Goal: Browse casually: Explore the website without a specific task or goal

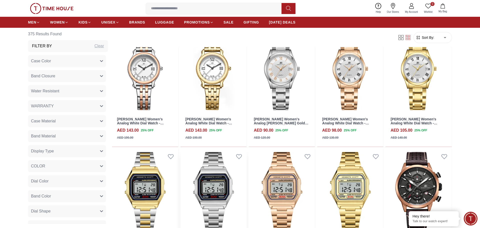
scroll to position [562, 0]
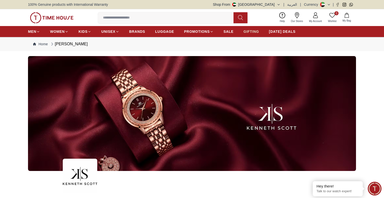
drag, startPoint x: 231, startPoint y: 33, endPoint x: 254, endPoint y: 27, distance: 23.3
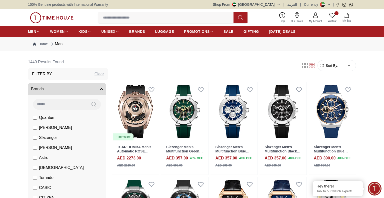
click at [60, 44] on div "Men" at bounding box center [56, 44] width 13 height 6
copy div "Men"
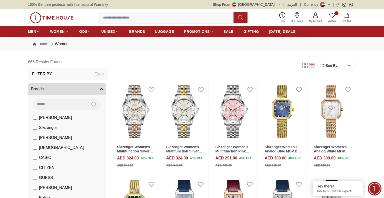
click at [62, 46] on div "Women" at bounding box center [59, 44] width 19 height 6
copy div "Women"
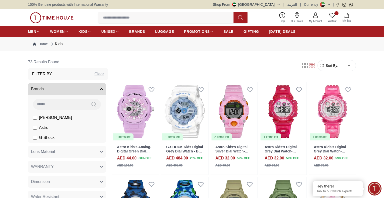
click at [58, 44] on div "Kids" at bounding box center [56, 44] width 13 height 6
copy div "Kids"
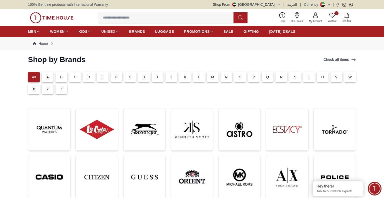
click at [69, 60] on h2 "Shop by Brands" at bounding box center [57, 59] width 58 height 9
copy h2 "Shop by Brands"
